Goal: Go to known website: Access a specific website the user already knows

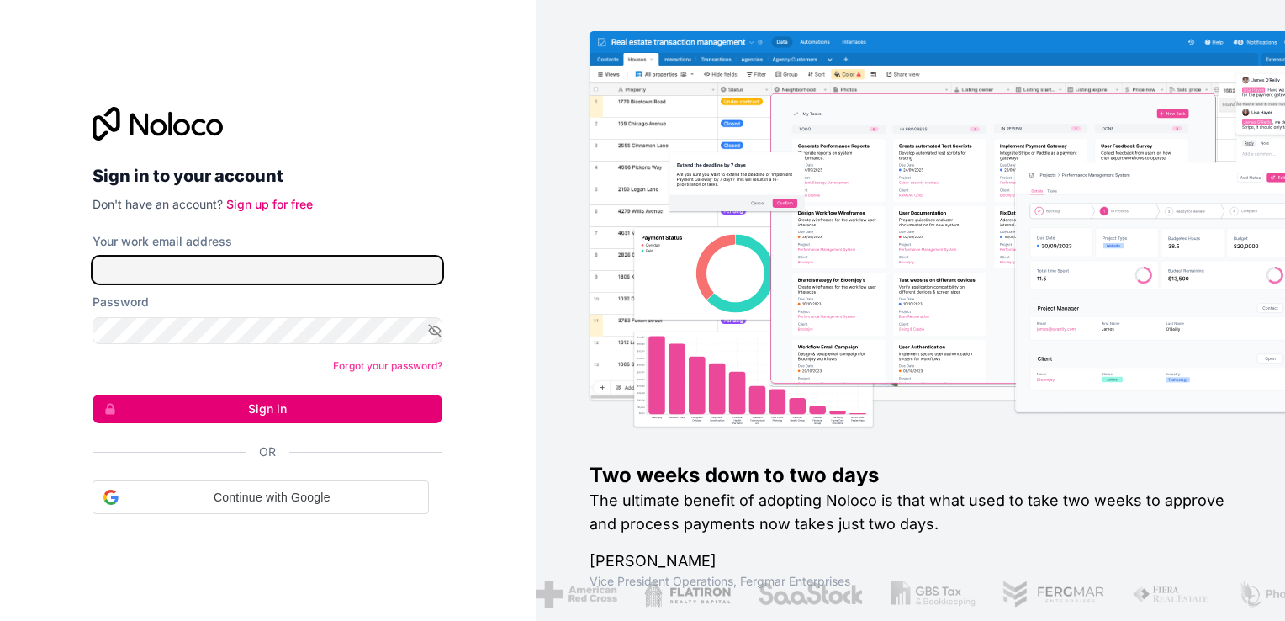
click at [367, 271] on input "Your work email address" at bounding box center [268, 269] width 350 height 27
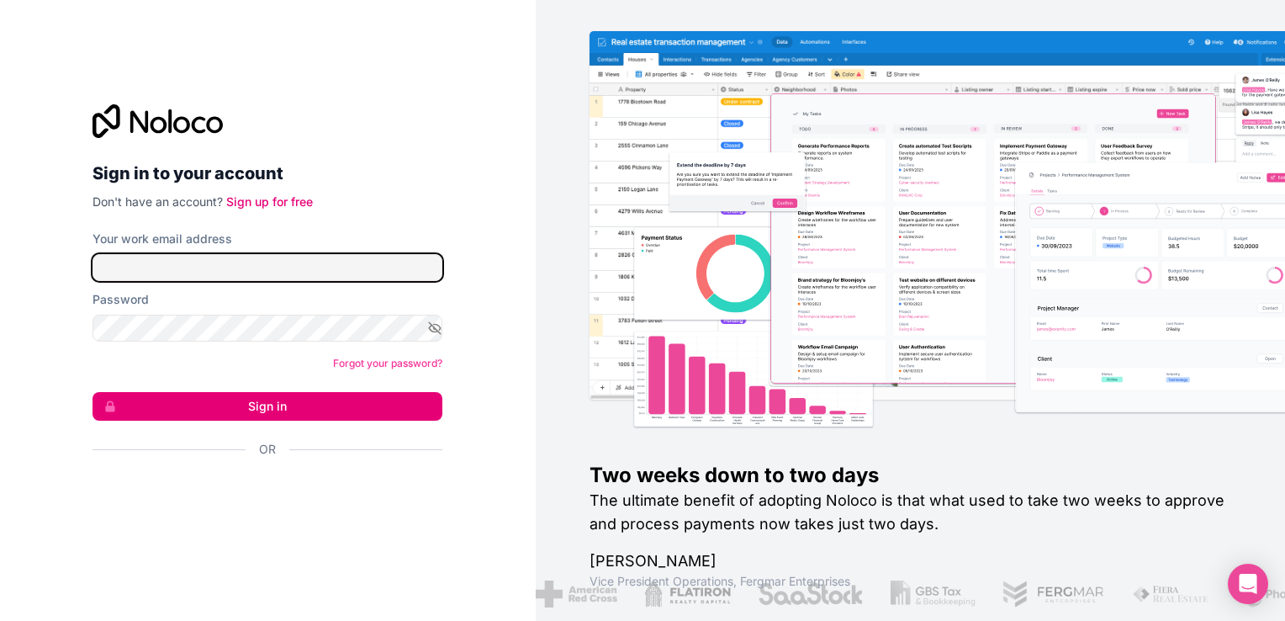
type input "[EMAIL_ADDRESS][DOMAIN_NAME]"
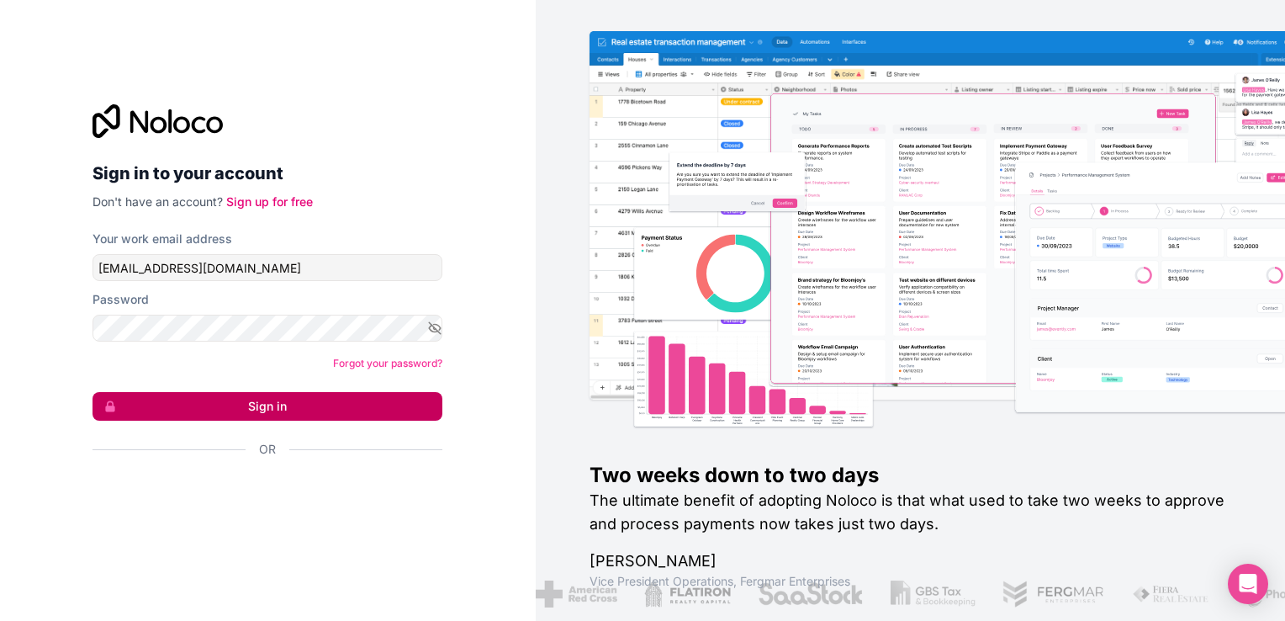
click at [161, 414] on button "Sign in" at bounding box center [268, 406] width 350 height 29
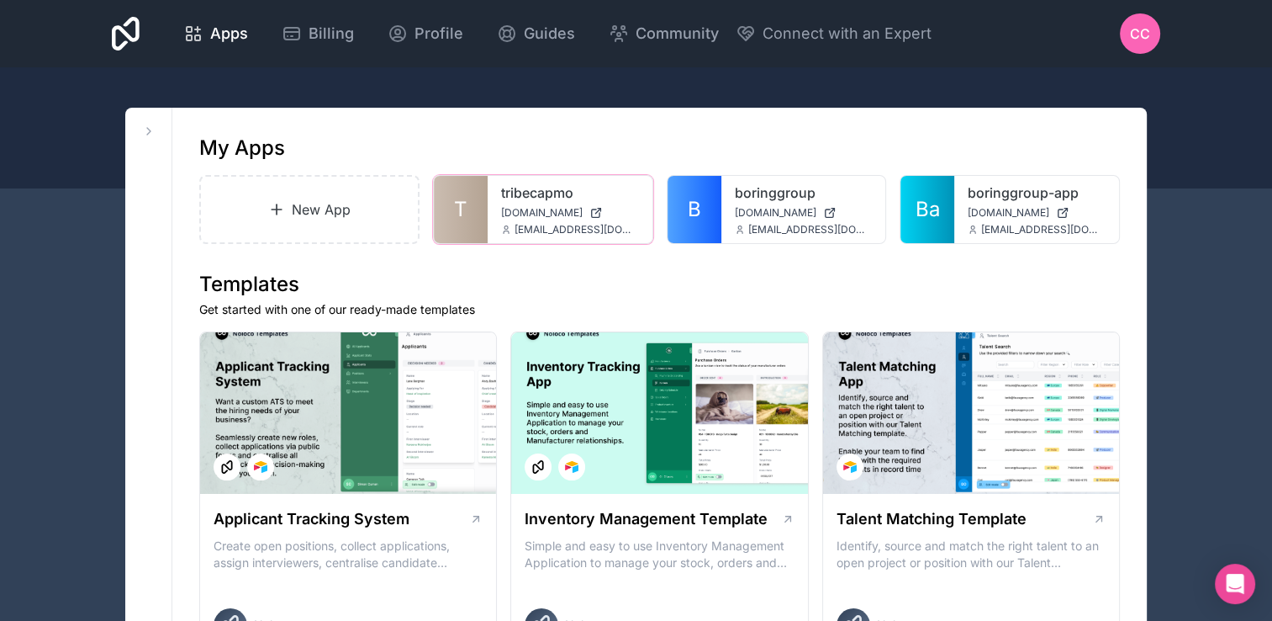
click at [471, 214] on link "T" at bounding box center [461, 209] width 54 height 67
